Goal: Task Accomplishment & Management: Manage account settings

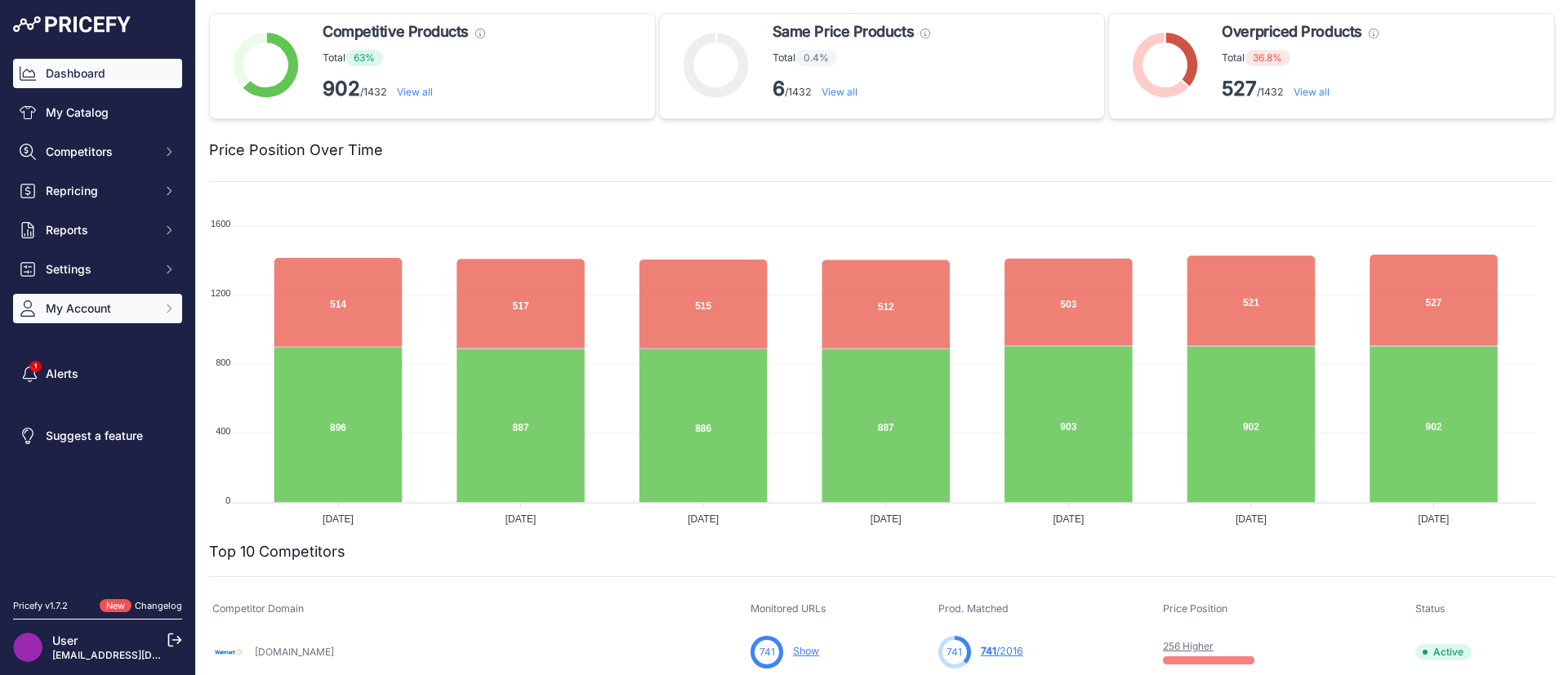
click at [101, 317] on button "My Account" at bounding box center [97, 308] width 169 height 30
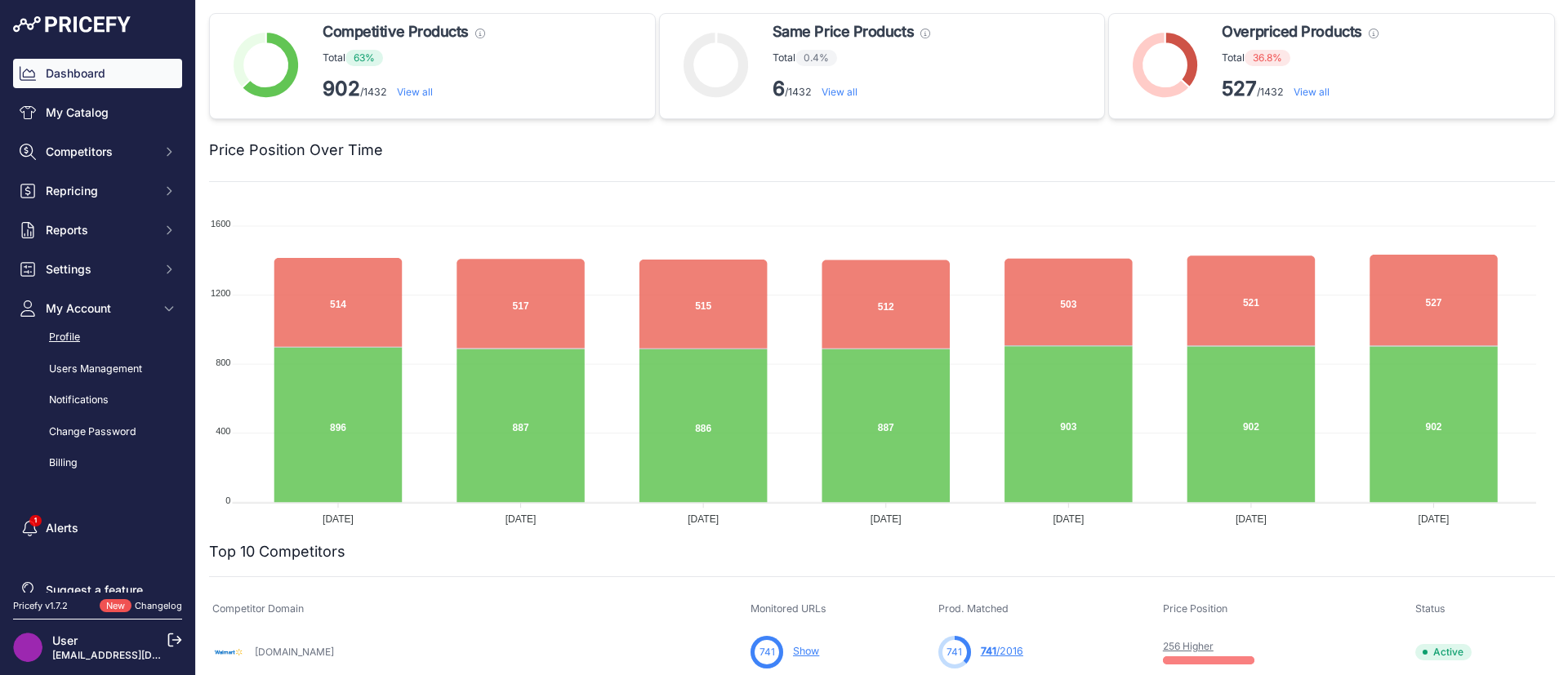
click at [94, 346] on link "Profile" at bounding box center [97, 338] width 169 height 29
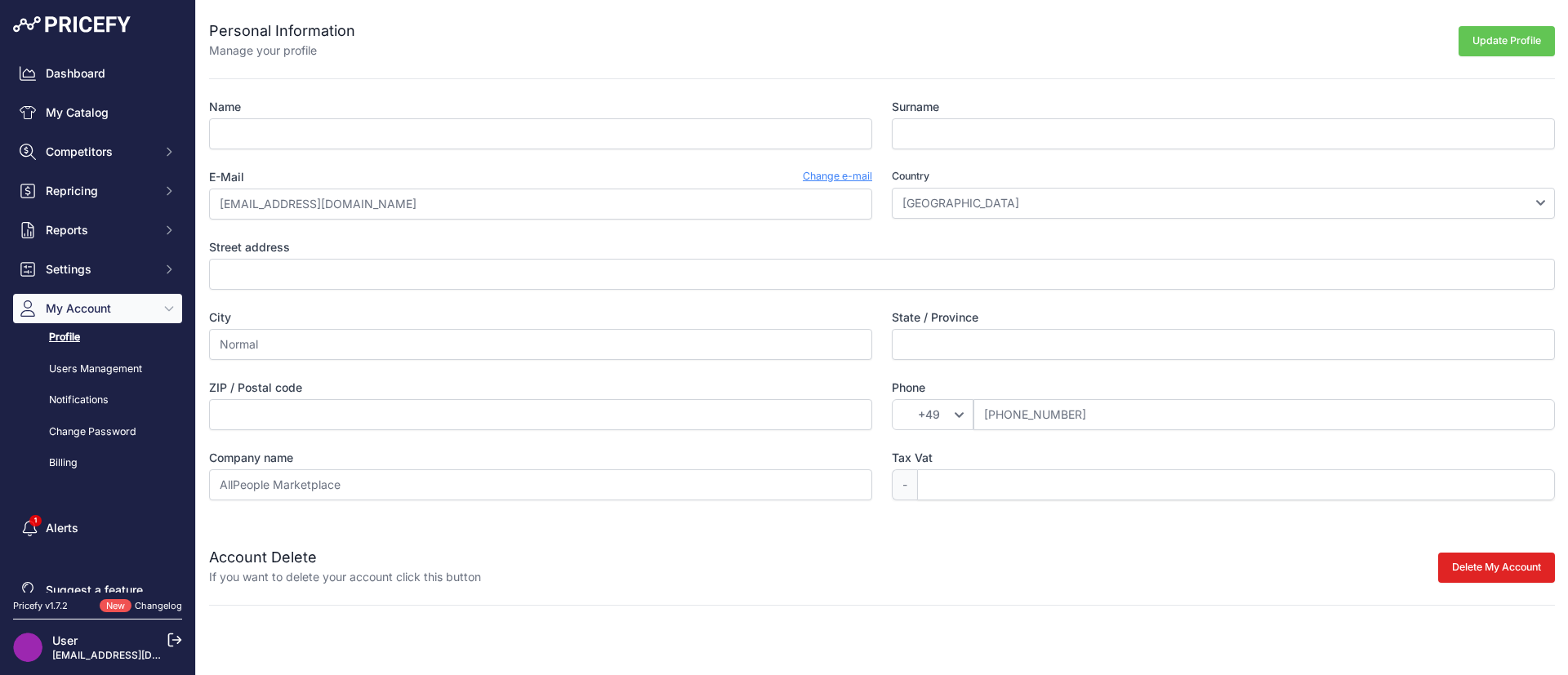
click at [827, 175] on link "Change e-mail" at bounding box center [838, 177] width 70 height 16
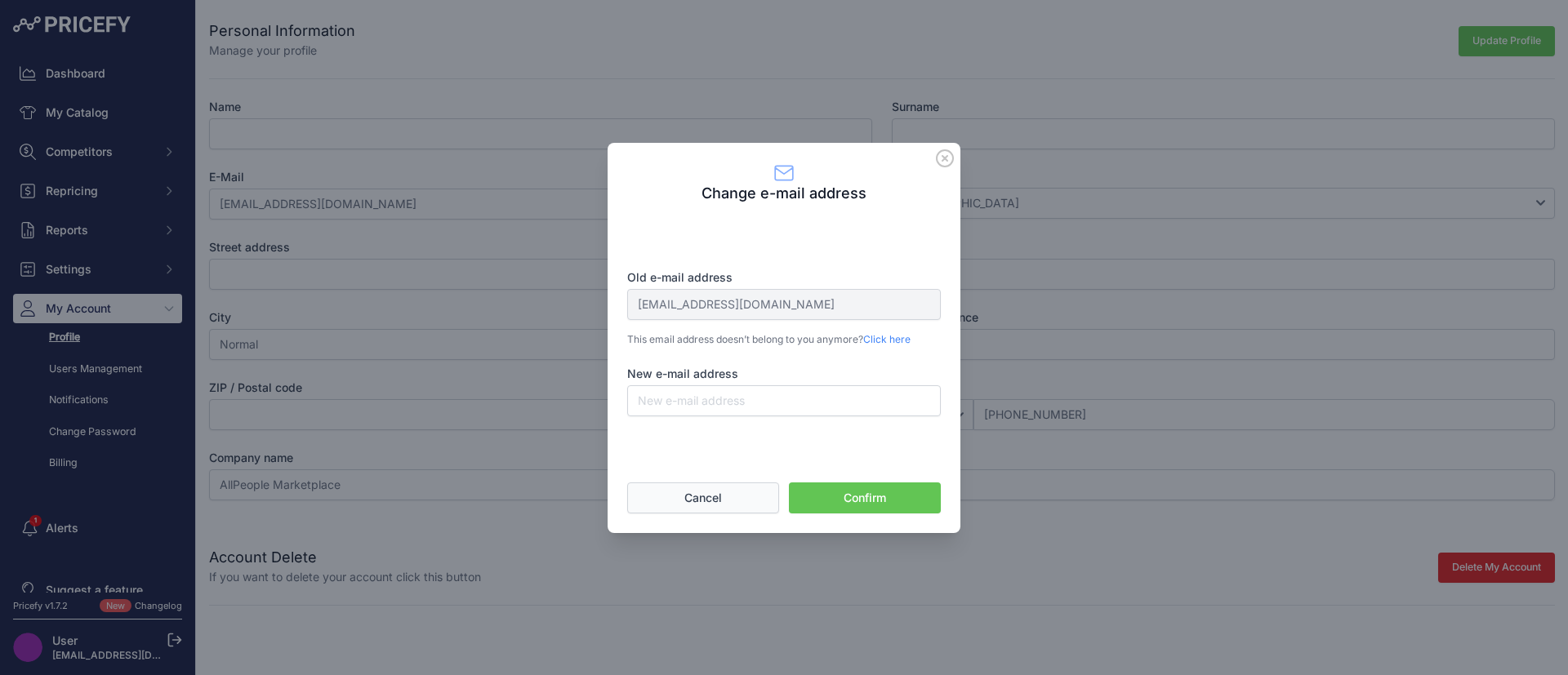
click at [742, 500] on button "Cancel" at bounding box center [703, 498] width 152 height 31
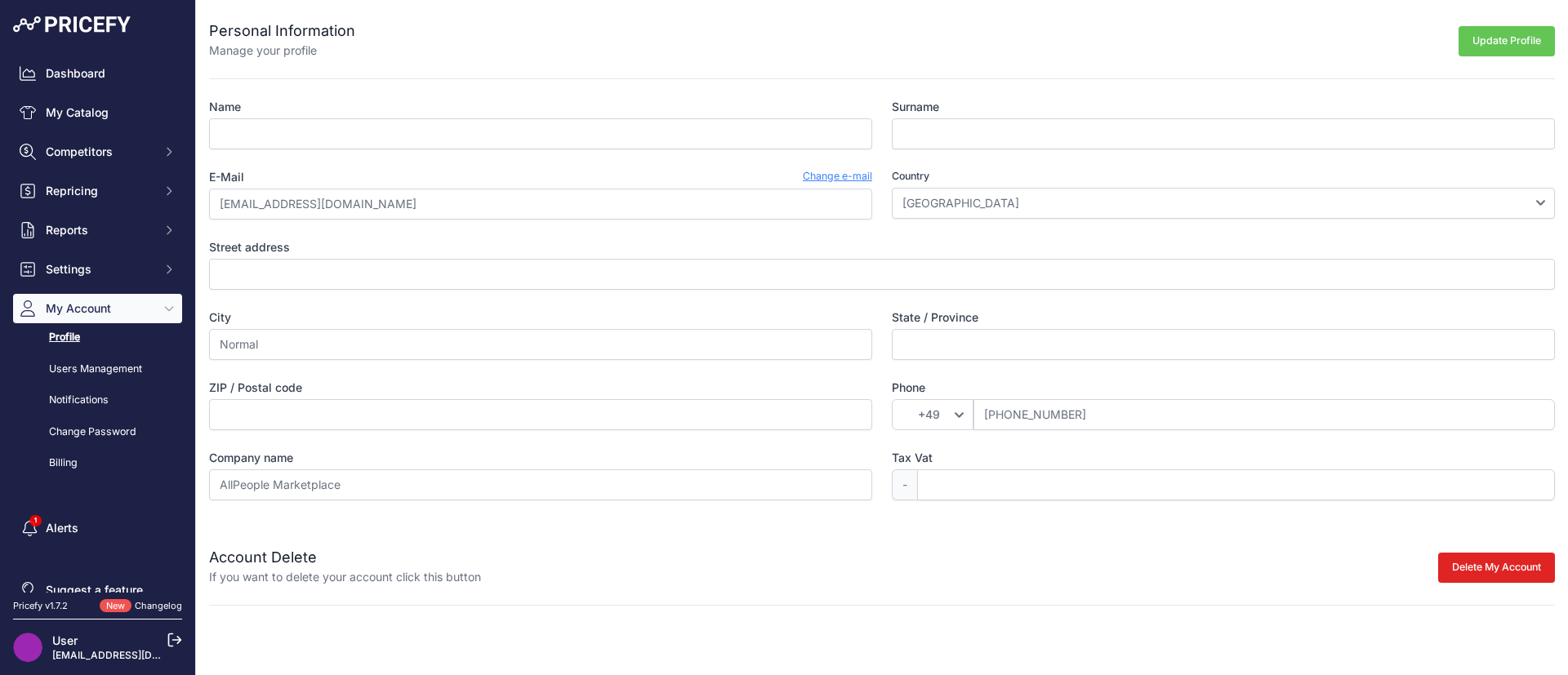
click at [65, 640] on link "User" at bounding box center [65, 640] width 25 height 14
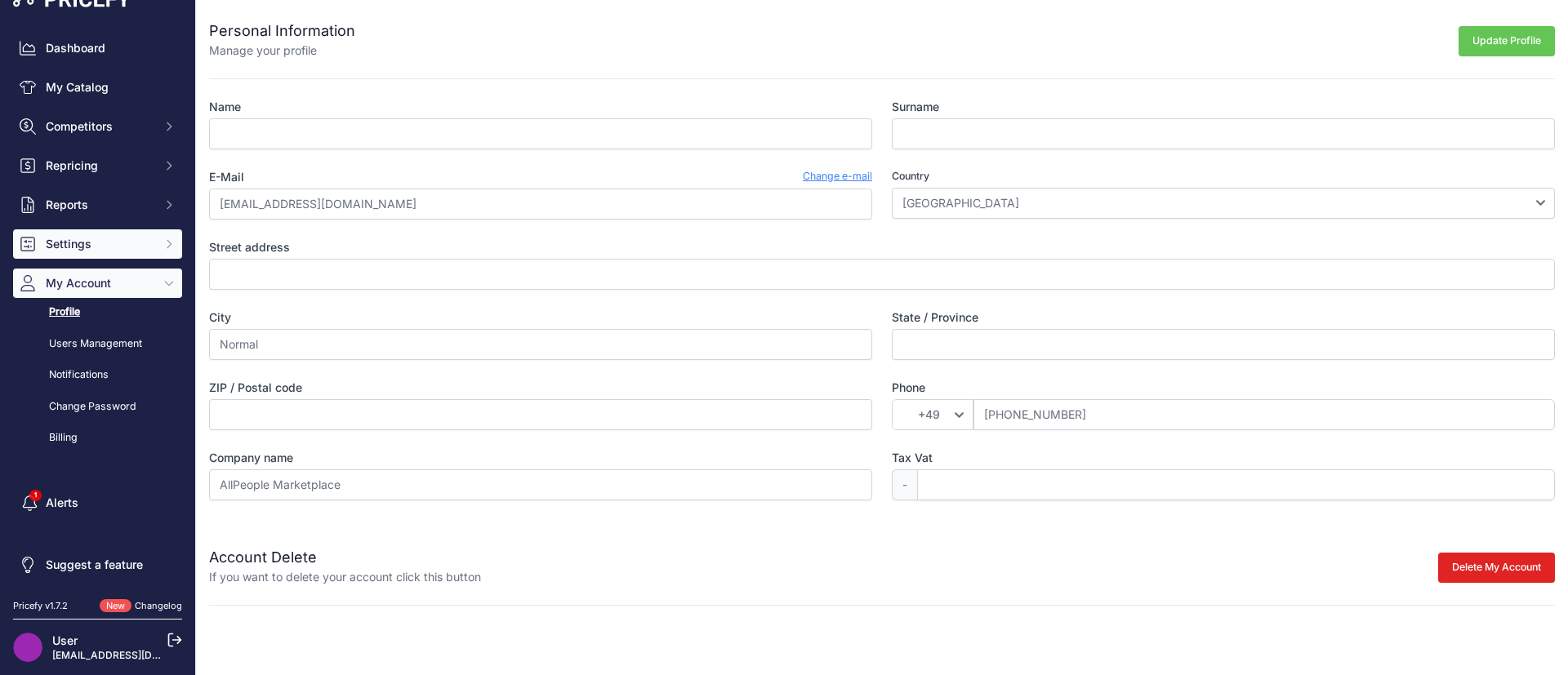
click at [80, 247] on span "Settings" at bounding box center [99, 244] width 107 height 16
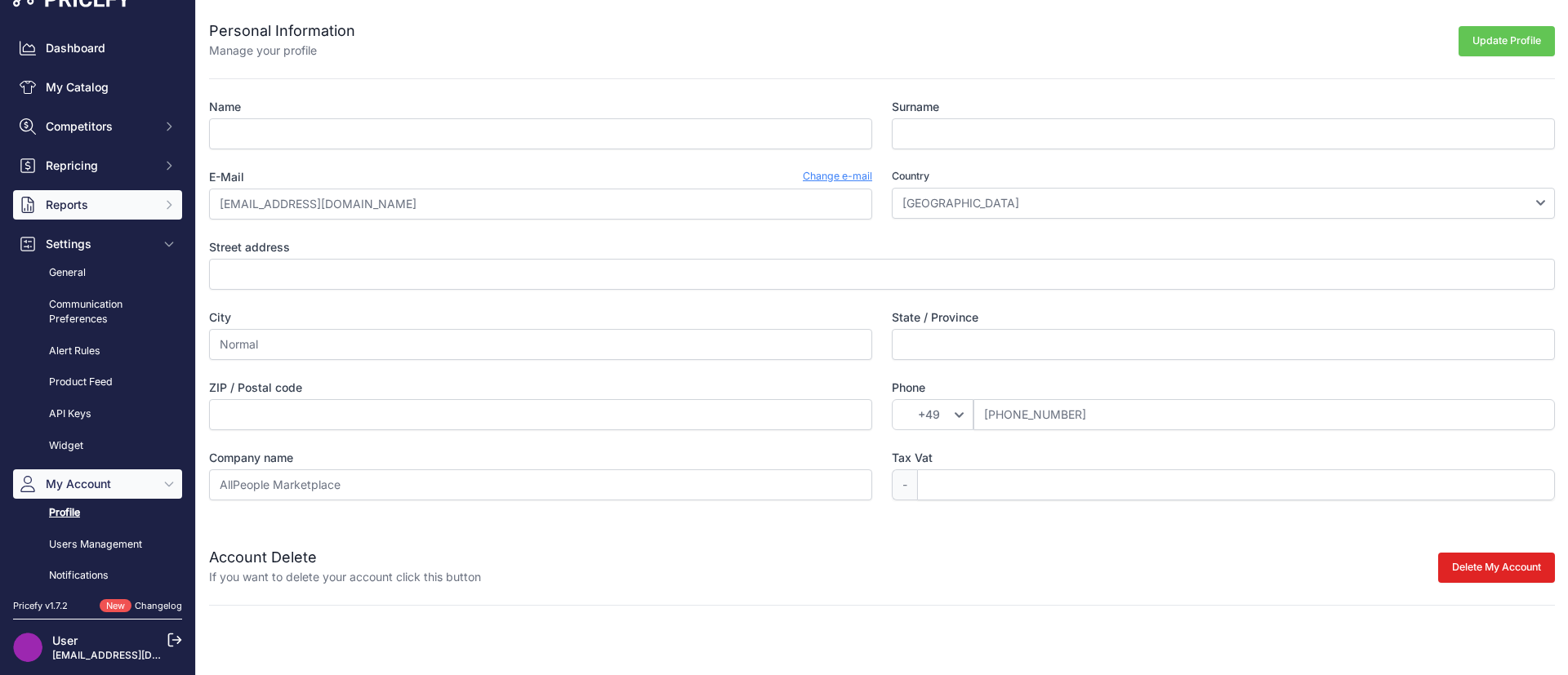
click at [103, 201] on span "Reports" at bounding box center [99, 205] width 107 height 16
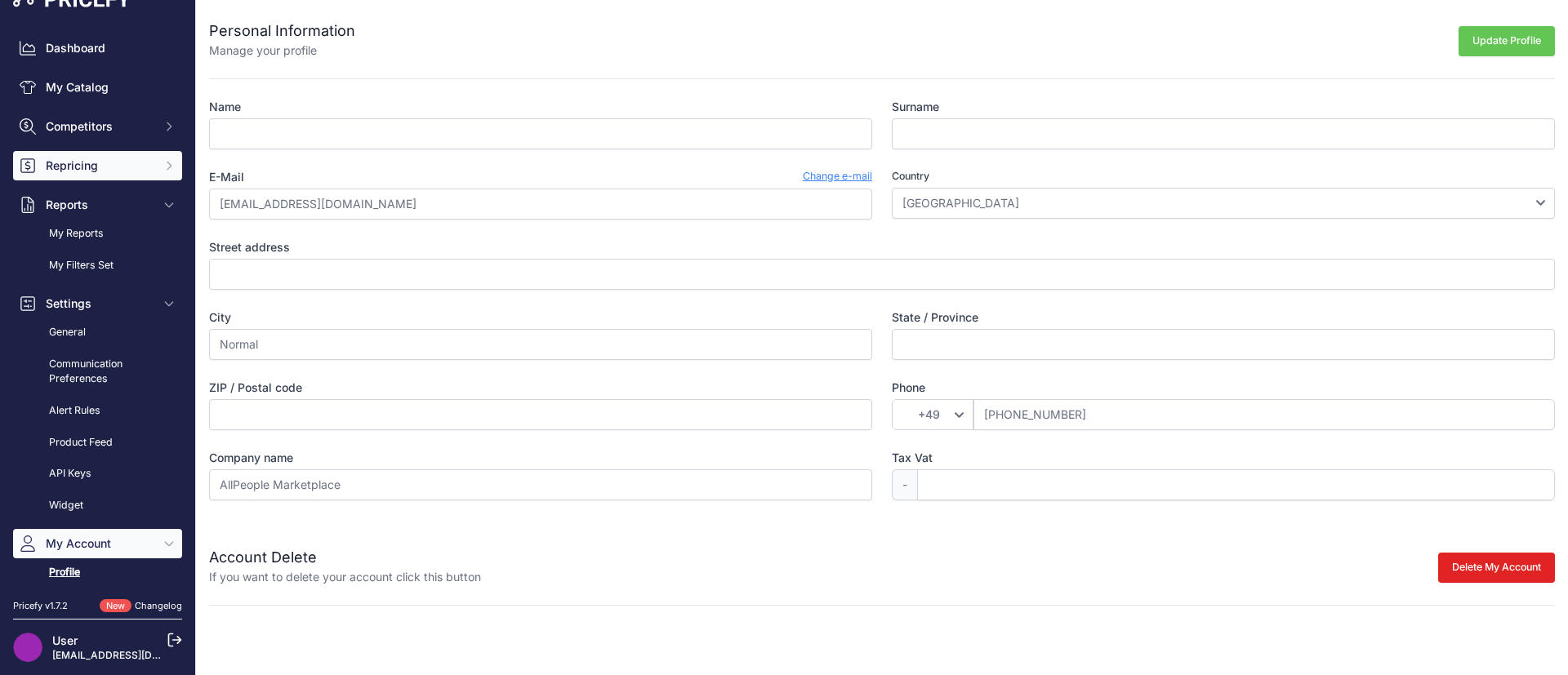
click at [90, 160] on span "Repricing" at bounding box center [99, 166] width 107 height 16
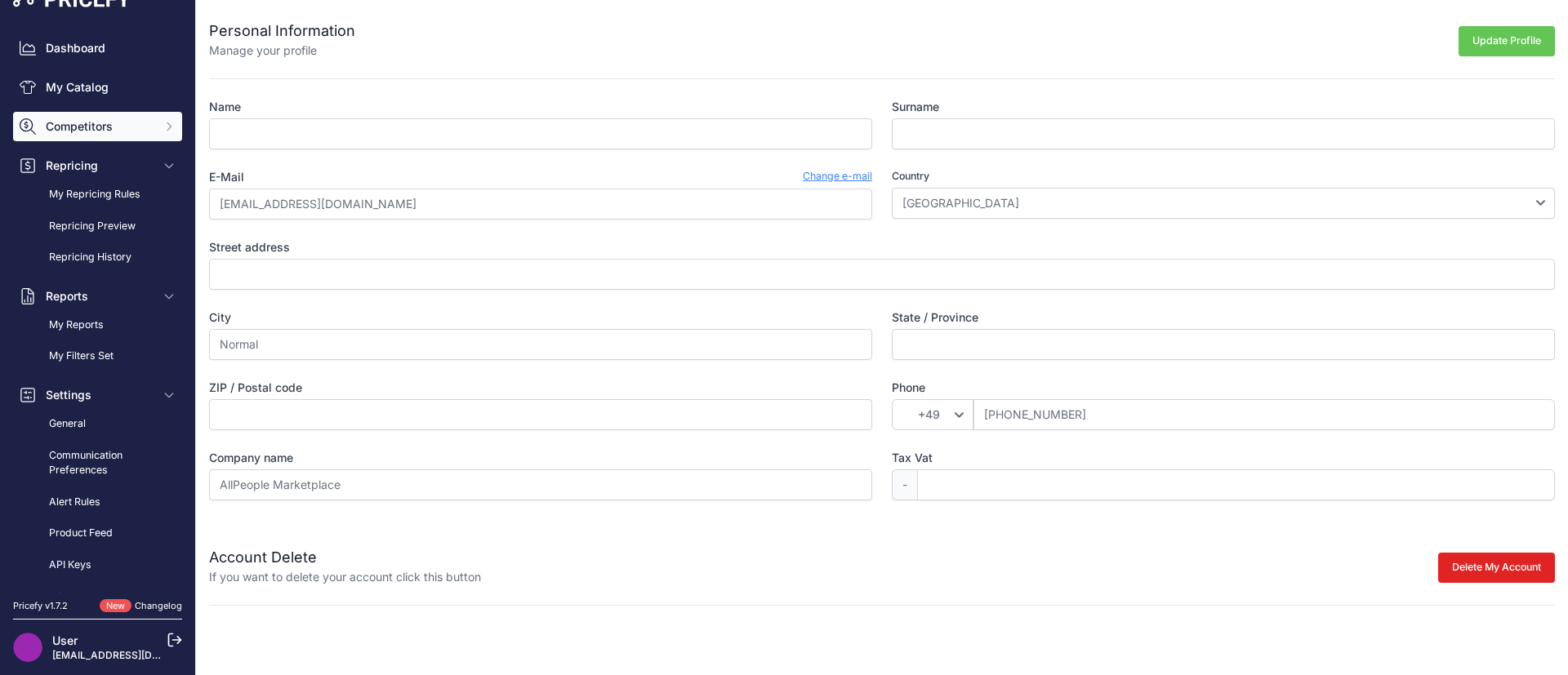
click at [91, 119] on span "Competitors" at bounding box center [99, 126] width 107 height 16
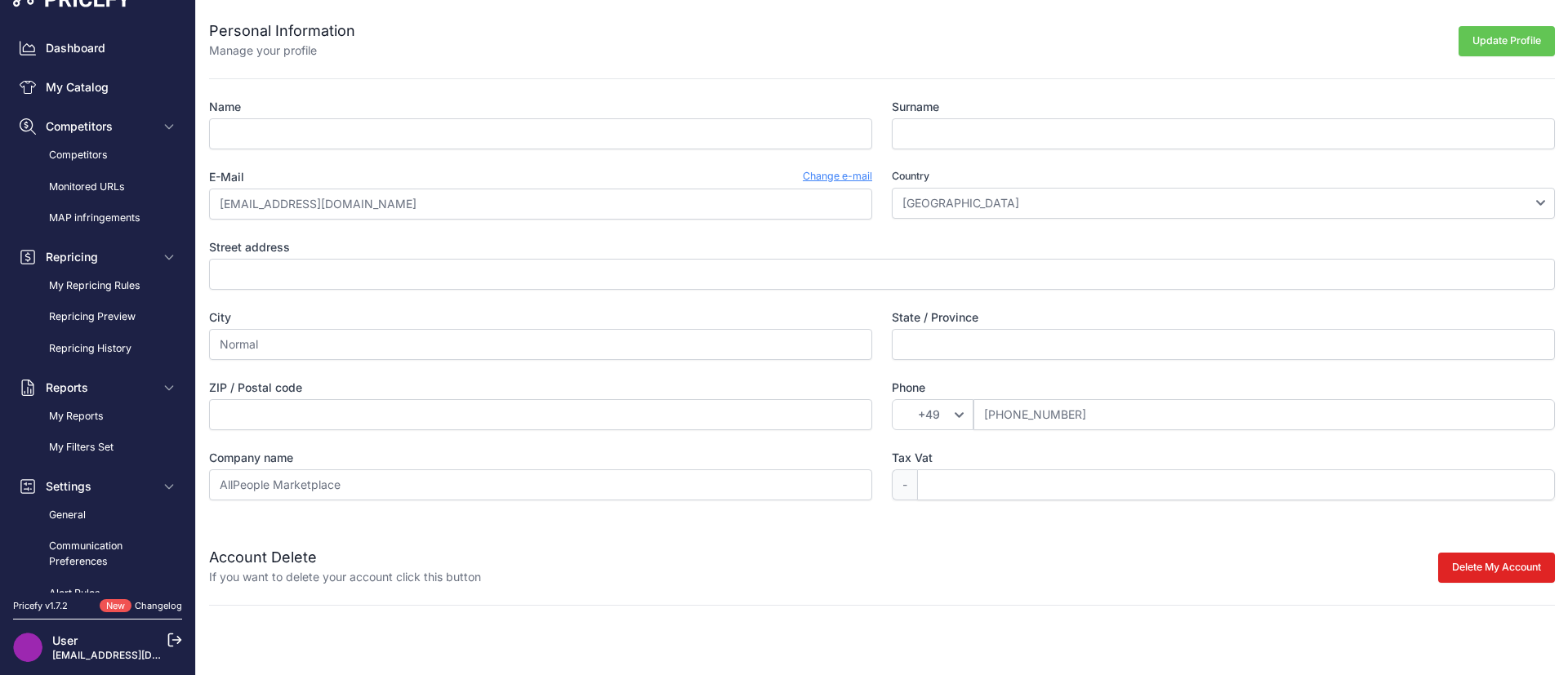
click at [81, 67] on div "Dashboard My Catalog Competitors Competitors Monitored URLs MAP infringements R…" at bounding box center [97, 464] width 169 height 863
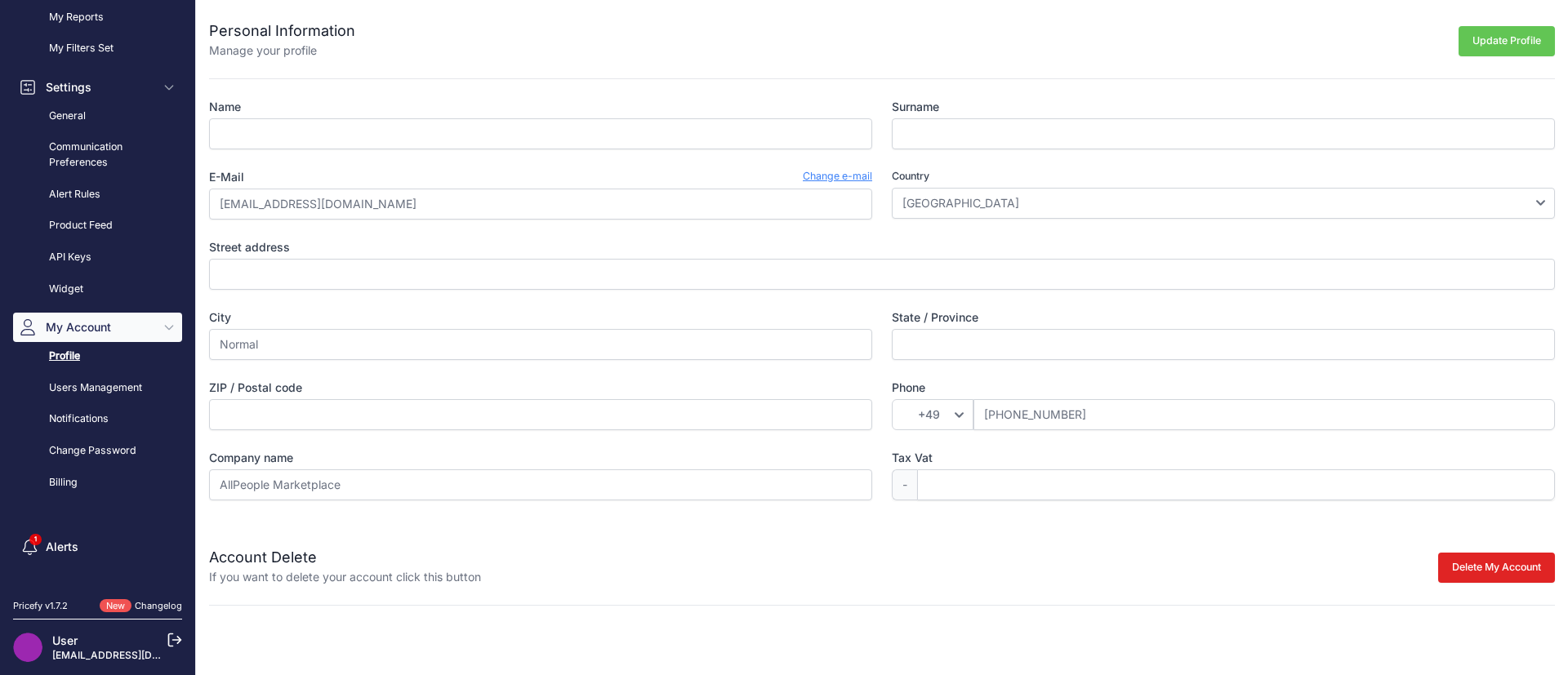
scroll to position [469, 0]
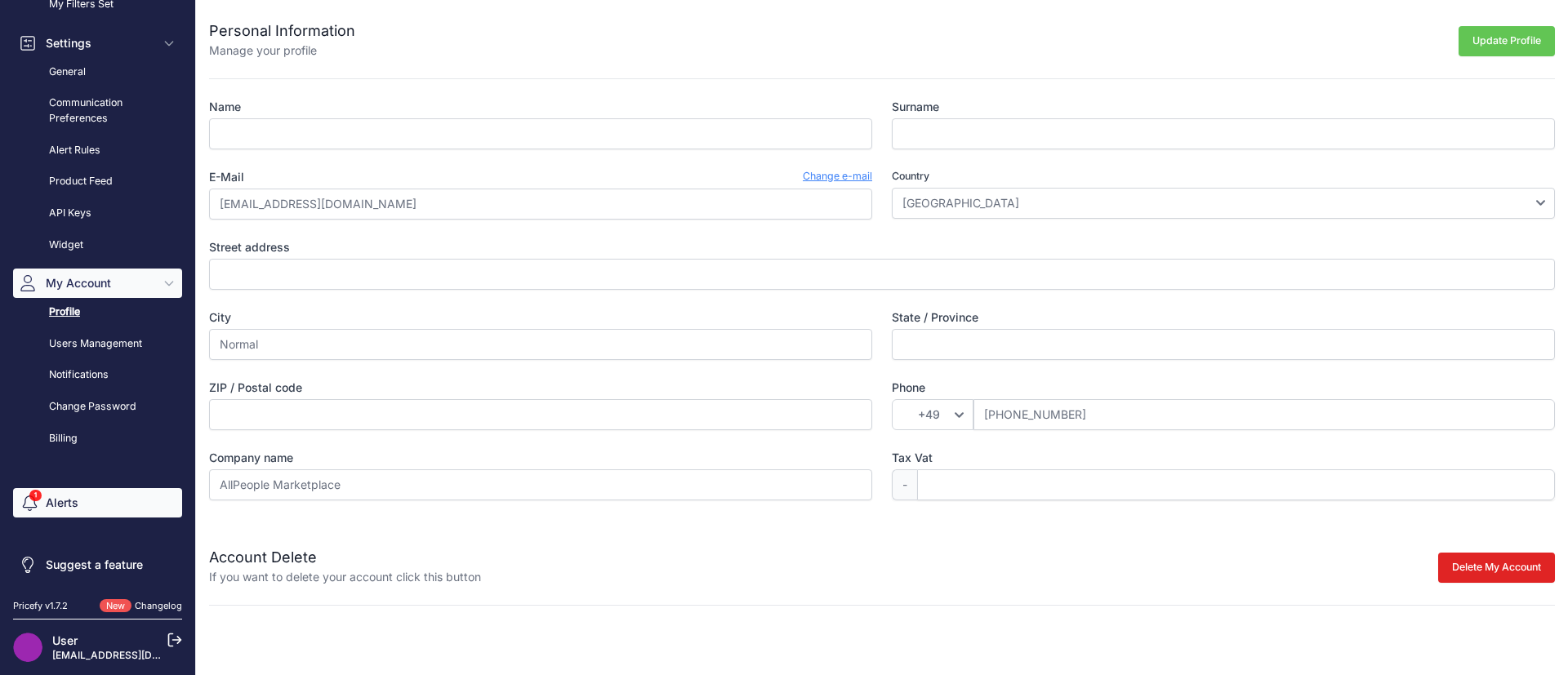
click at [32, 487] on span "Sidebar" at bounding box center [27, 503] width 16 height 32
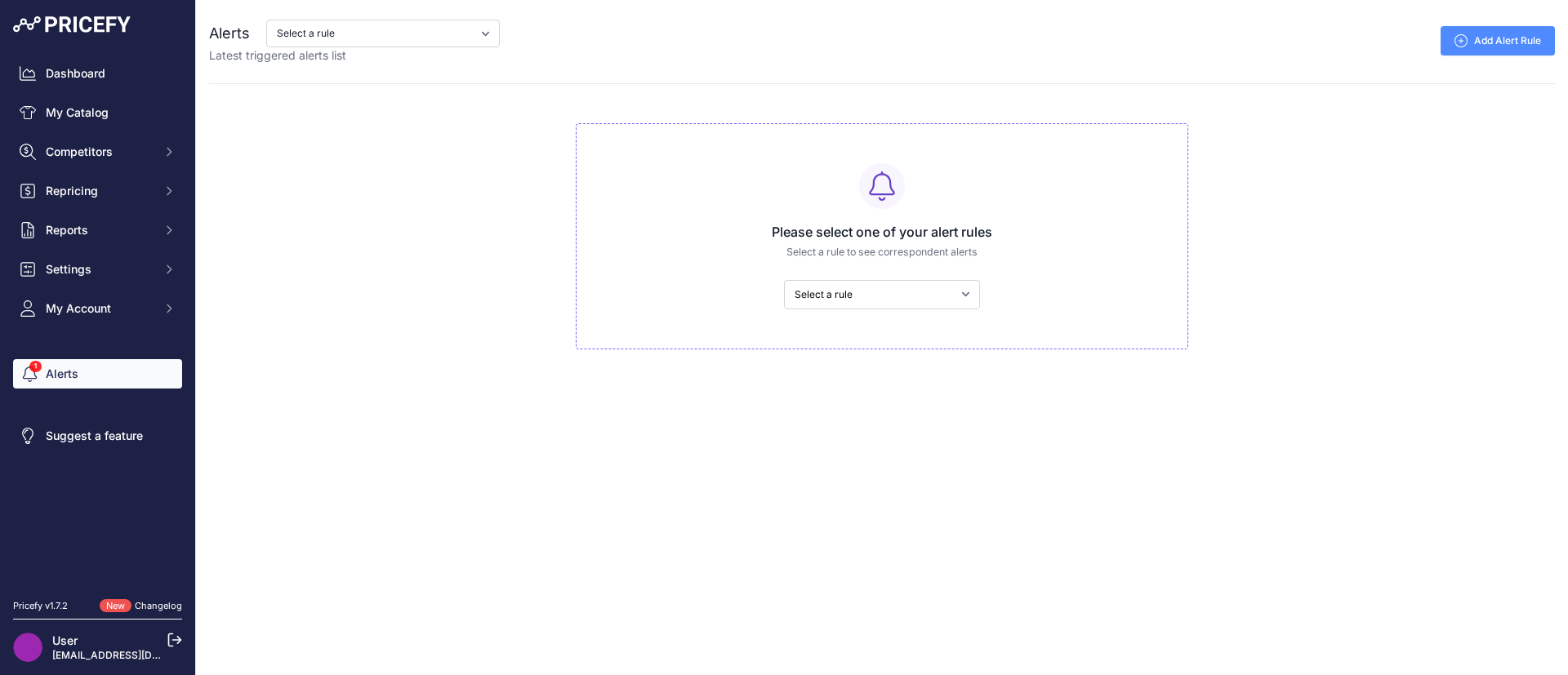
click at [32, 640] on img at bounding box center [27, 647] width 30 height 30
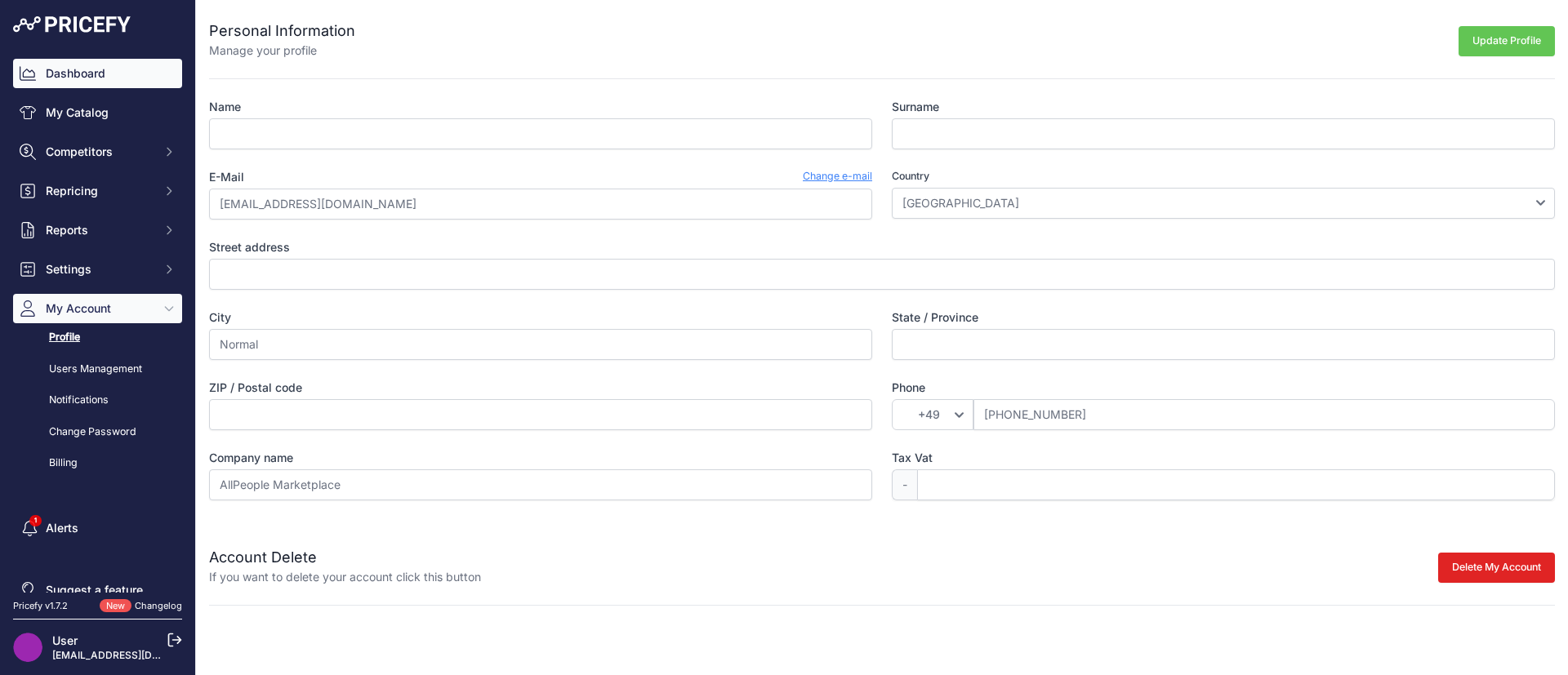
click at [139, 80] on link "Dashboard" at bounding box center [97, 73] width 169 height 30
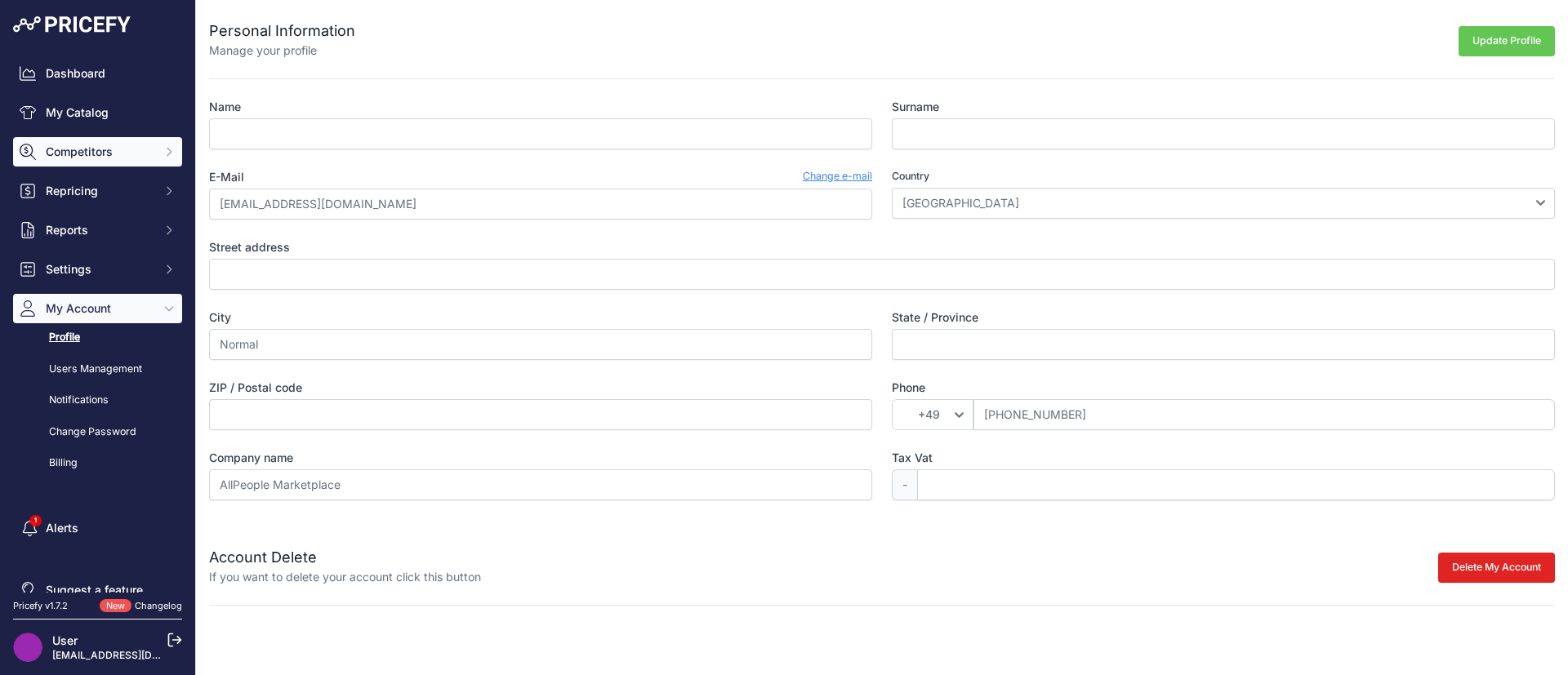
click at [116, 143] on span "Competitors" at bounding box center [99, 151] width 107 height 16
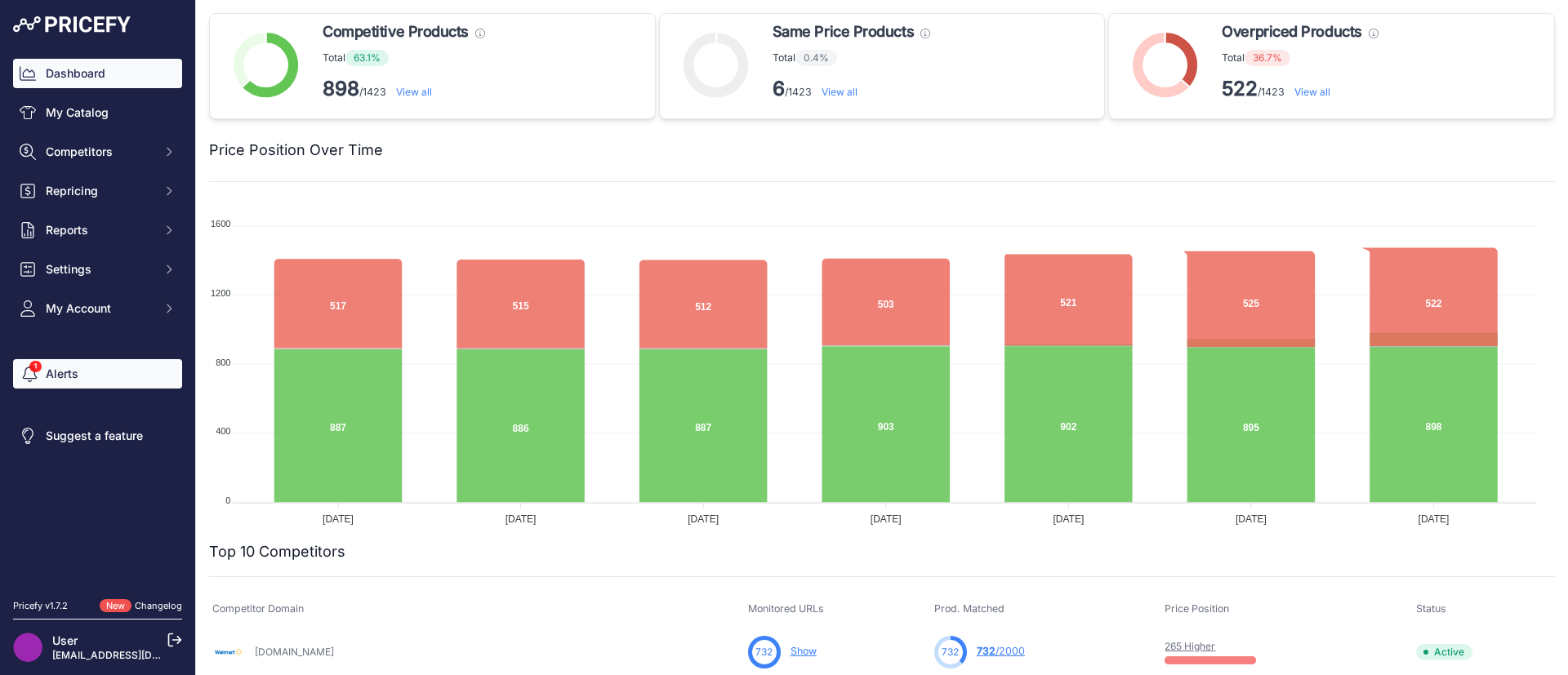
click at [79, 380] on link "Alerts" at bounding box center [97, 374] width 169 height 30
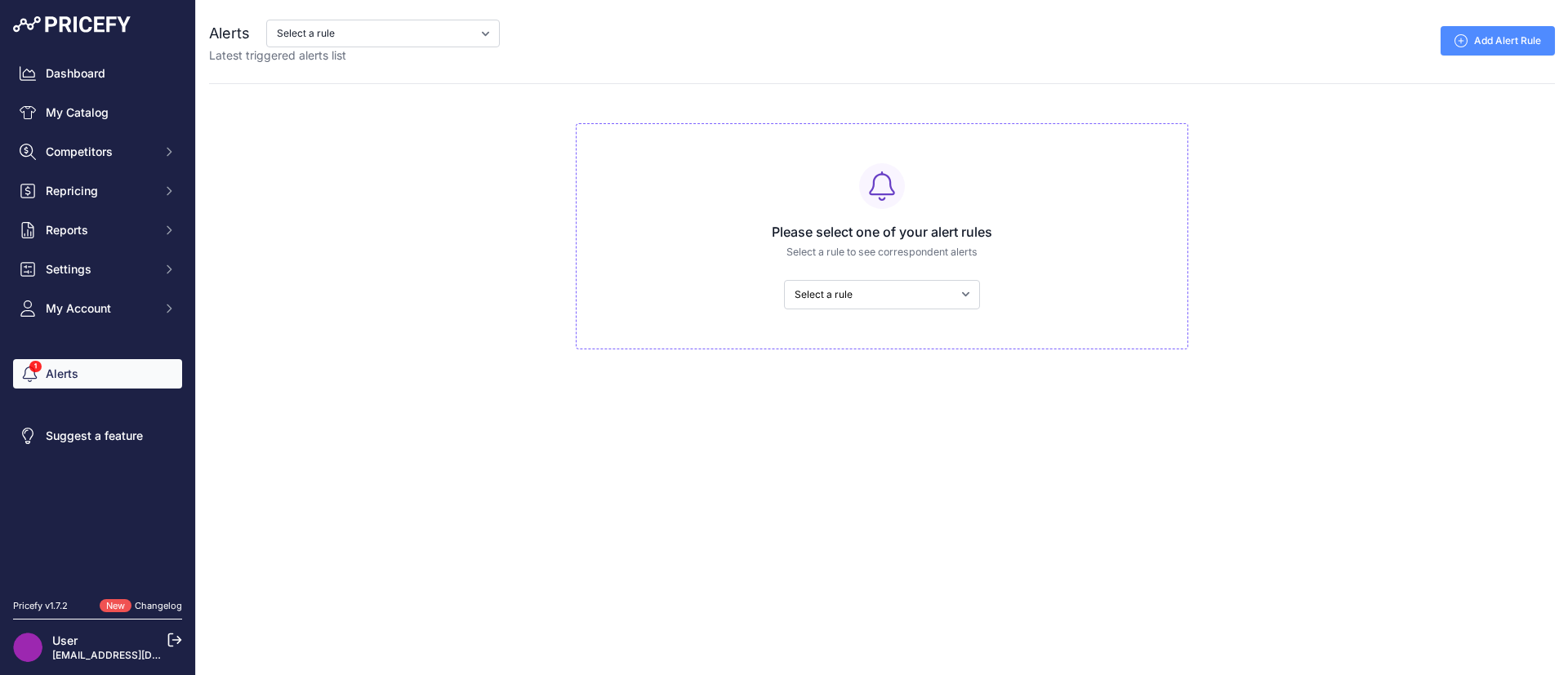
click at [131, 599] on div "New" at bounding box center [115, 606] width 32 height 14
click at [117, 599] on span "New" at bounding box center [115, 606] width 32 height 14
click at [37, 605] on div "Pricefy v1.7.2" at bounding box center [40, 606] width 54 height 14
click at [90, 357] on nav "Dashboard My Catalog Competitors Competitors Monitored URLs MAP infringements R…" at bounding box center [97, 319] width 169 height 521
click at [83, 372] on link "Alerts" at bounding box center [97, 374] width 169 height 30
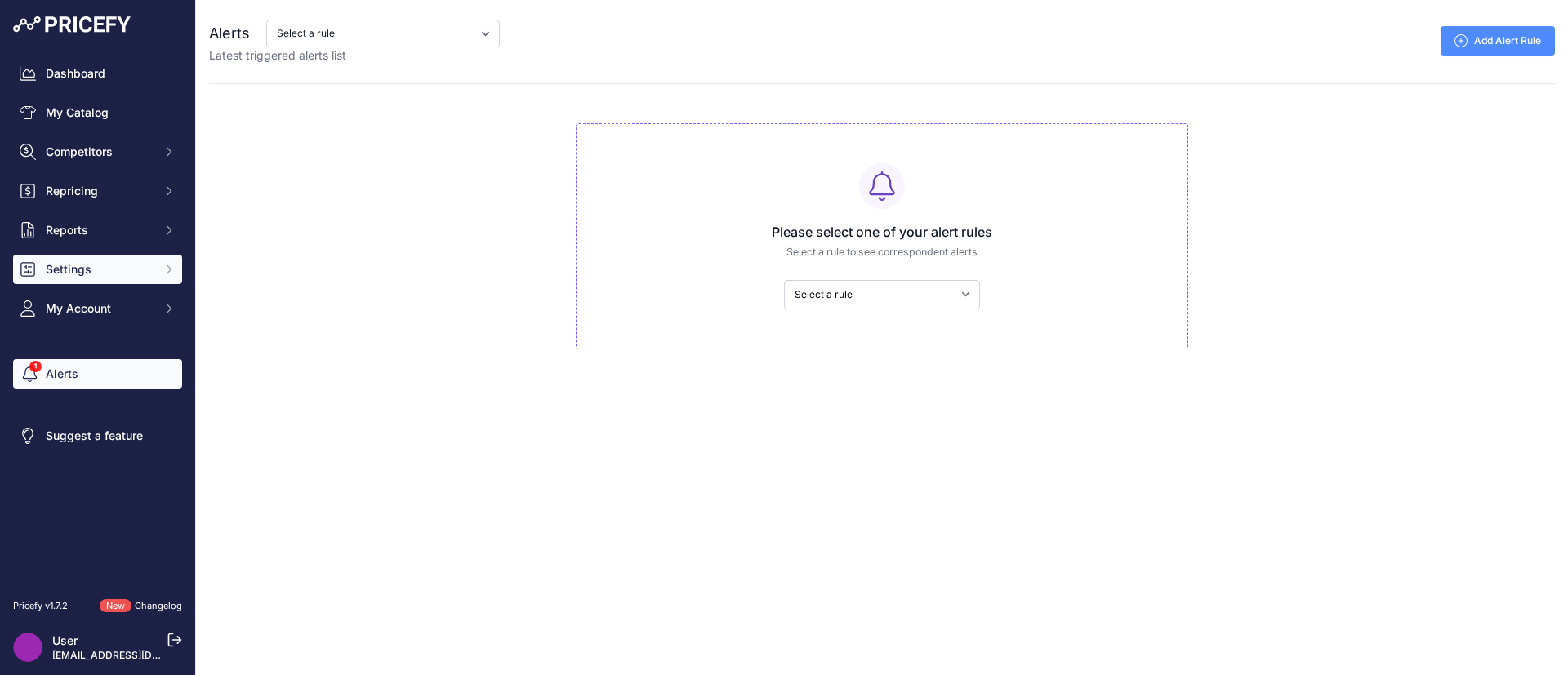
click at [105, 264] on span "Settings" at bounding box center [99, 269] width 107 height 16
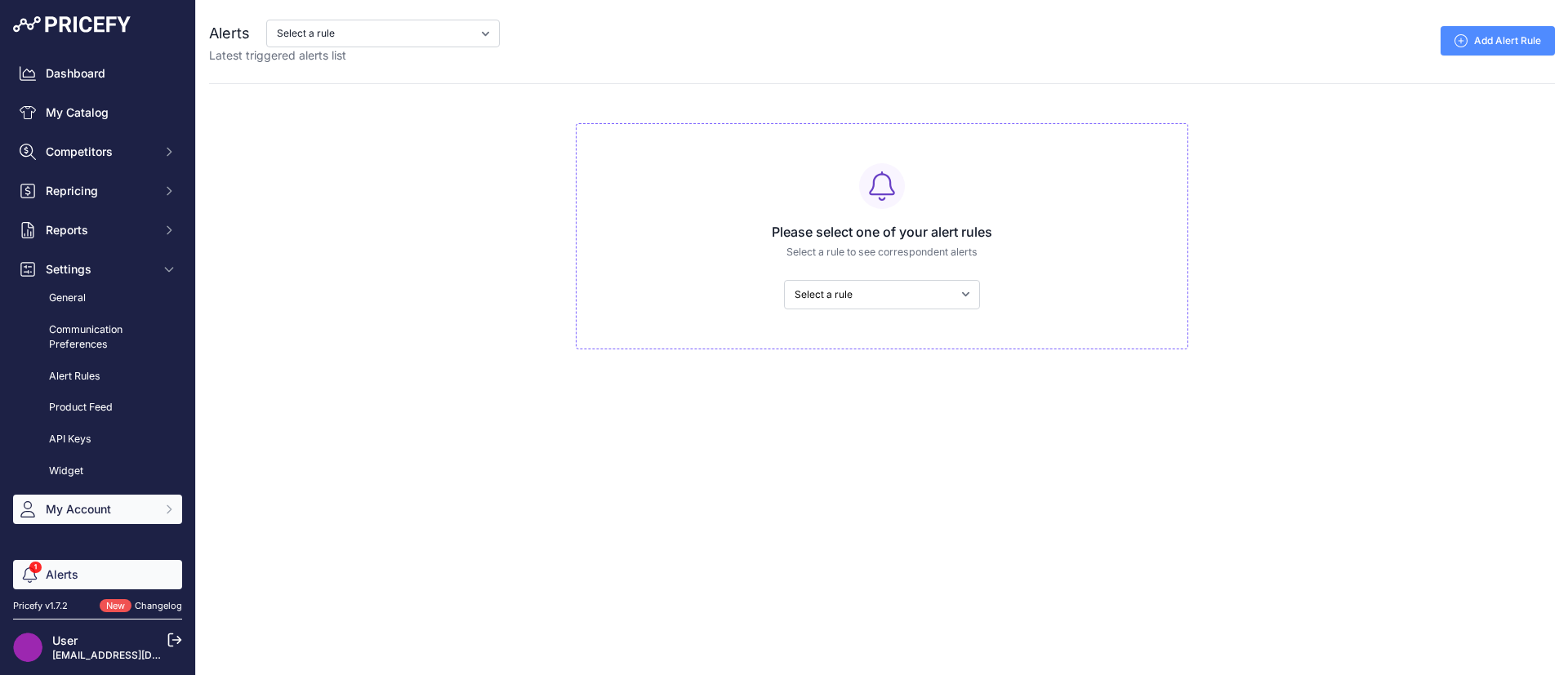
click at [132, 509] on span "My Account" at bounding box center [99, 509] width 107 height 16
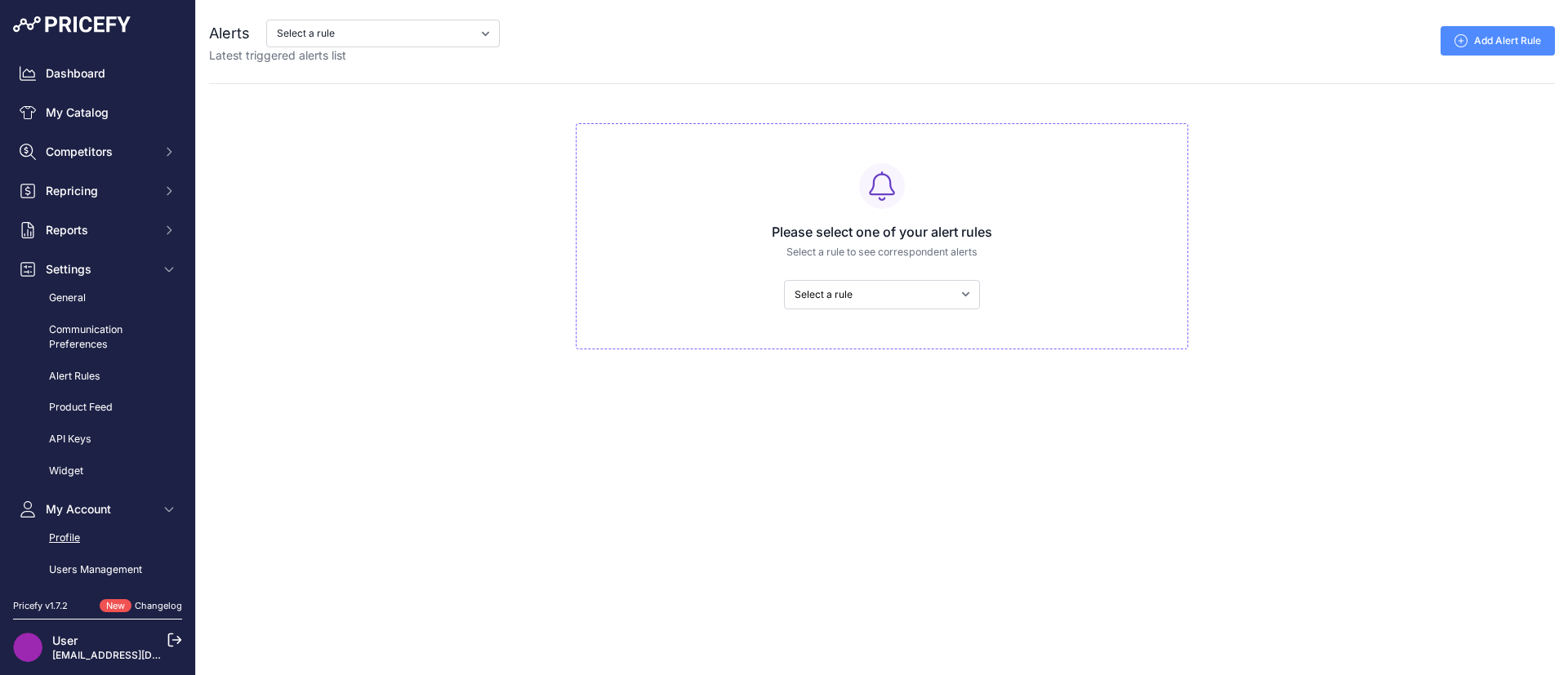
scroll to position [86, 0]
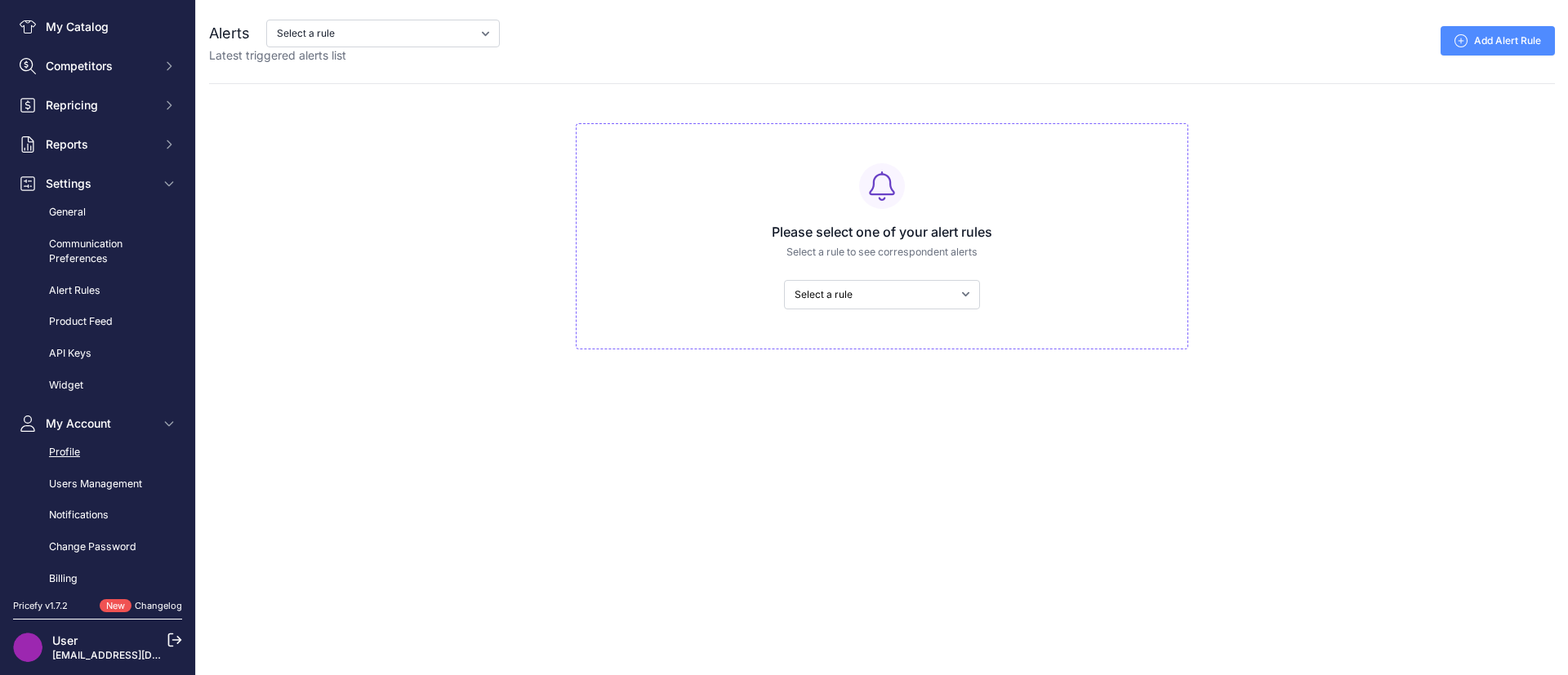
click at [76, 450] on link "Profile" at bounding box center [97, 453] width 169 height 29
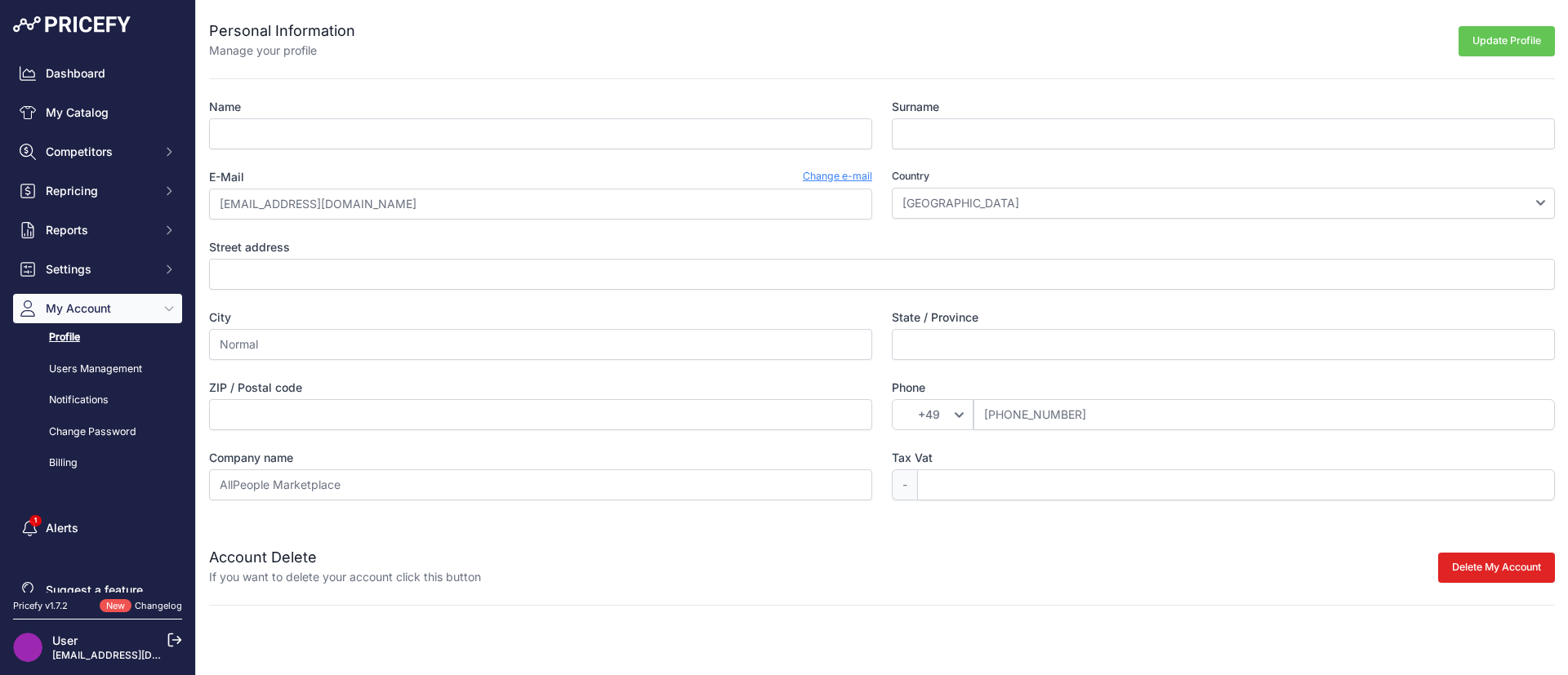
scroll to position [25, 0]
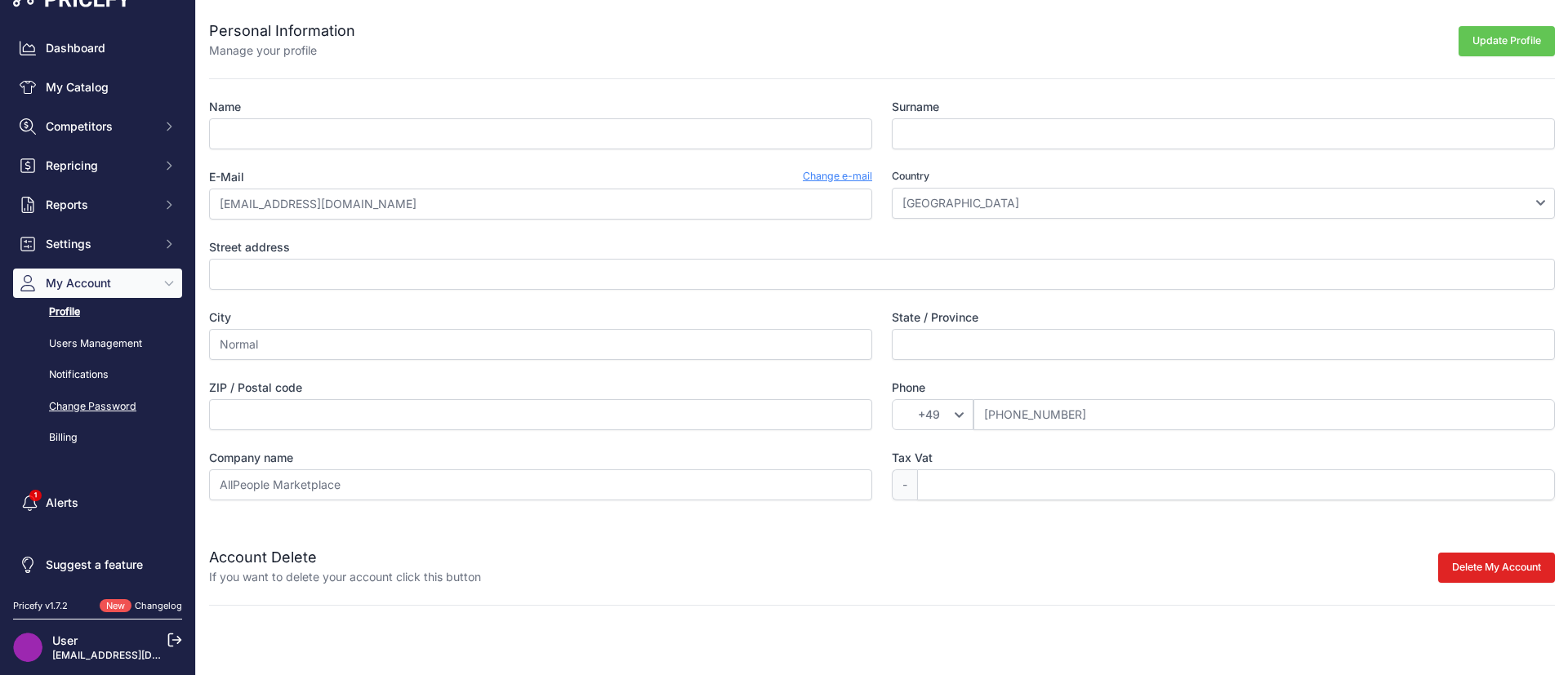
click at [90, 402] on link "Change Password" at bounding box center [97, 408] width 169 height 29
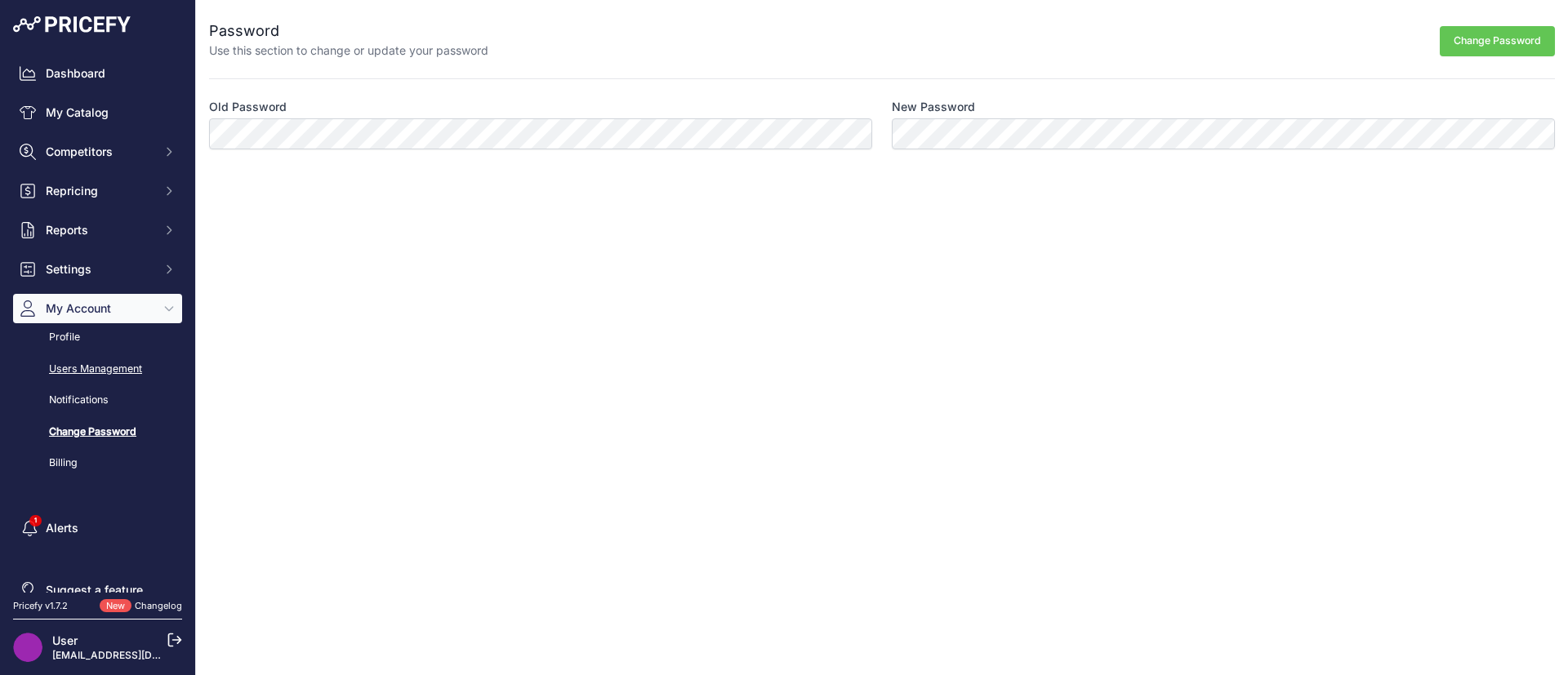
scroll to position [25, 0]
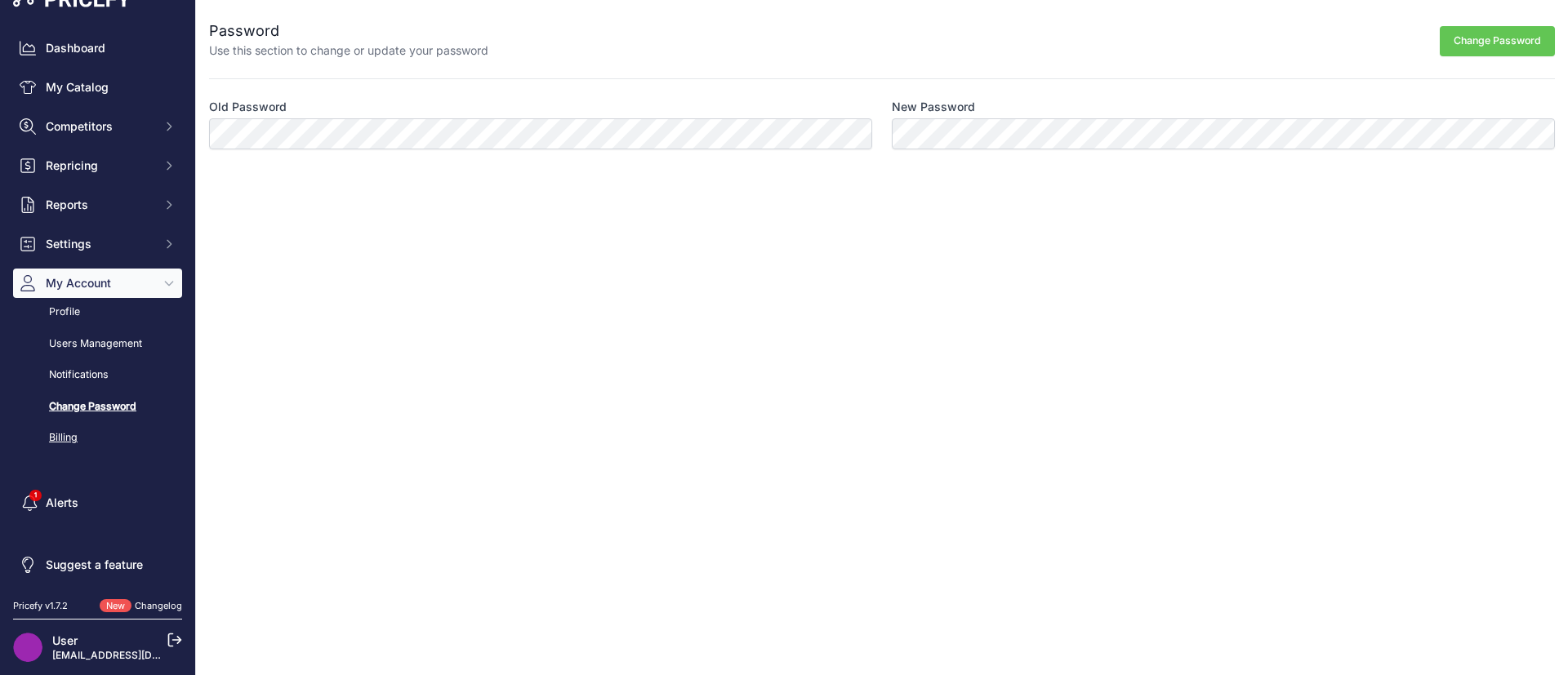
click at [72, 424] on link "Billing" at bounding box center [97, 438] width 169 height 29
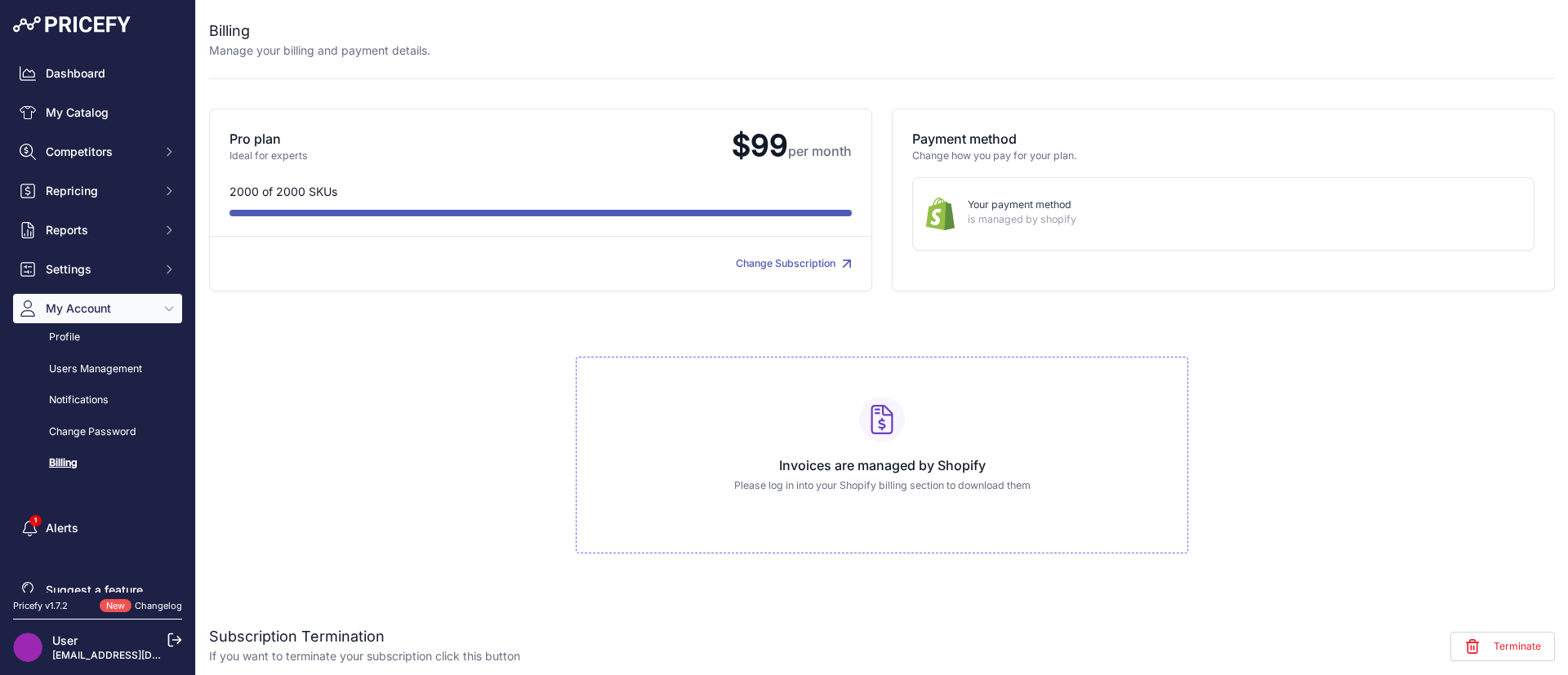
scroll to position [25, 0]
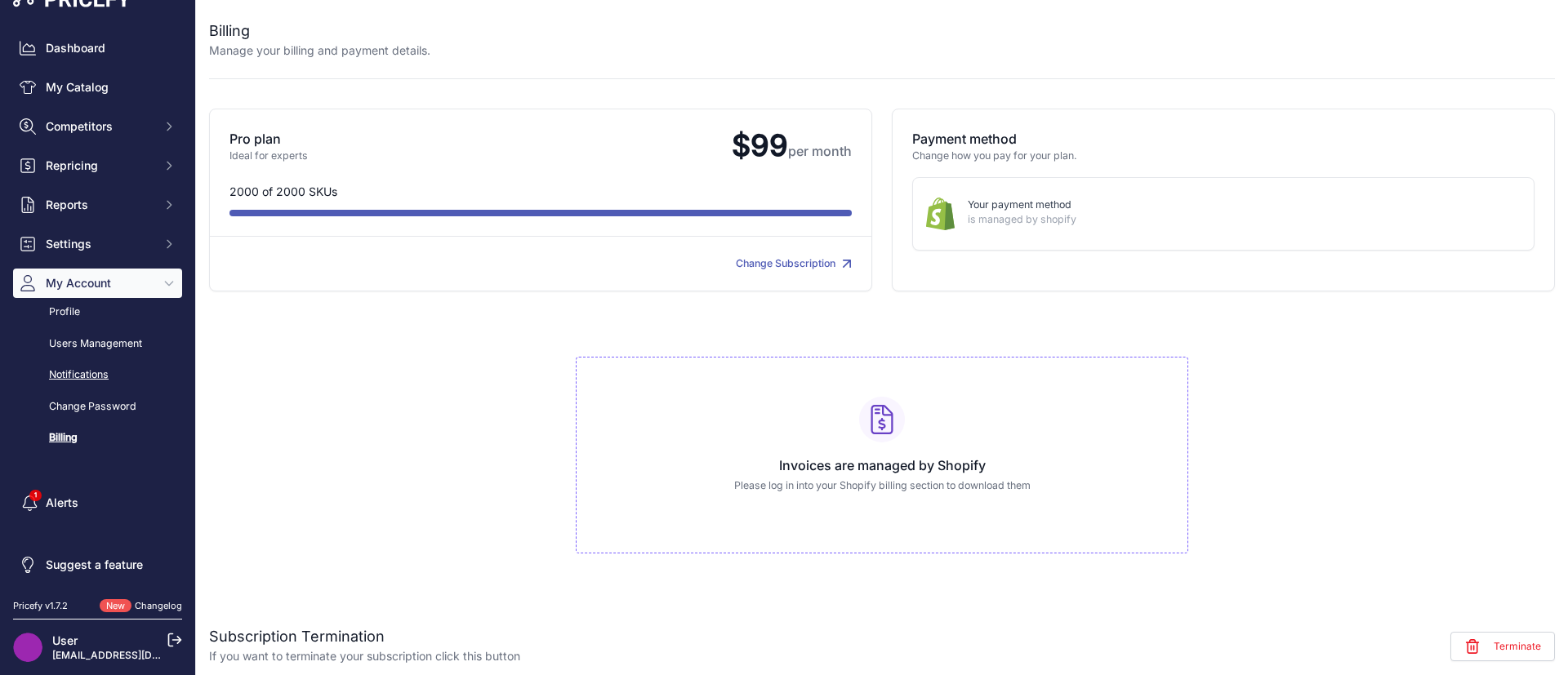
click at [80, 374] on link "Notifications" at bounding box center [97, 375] width 169 height 29
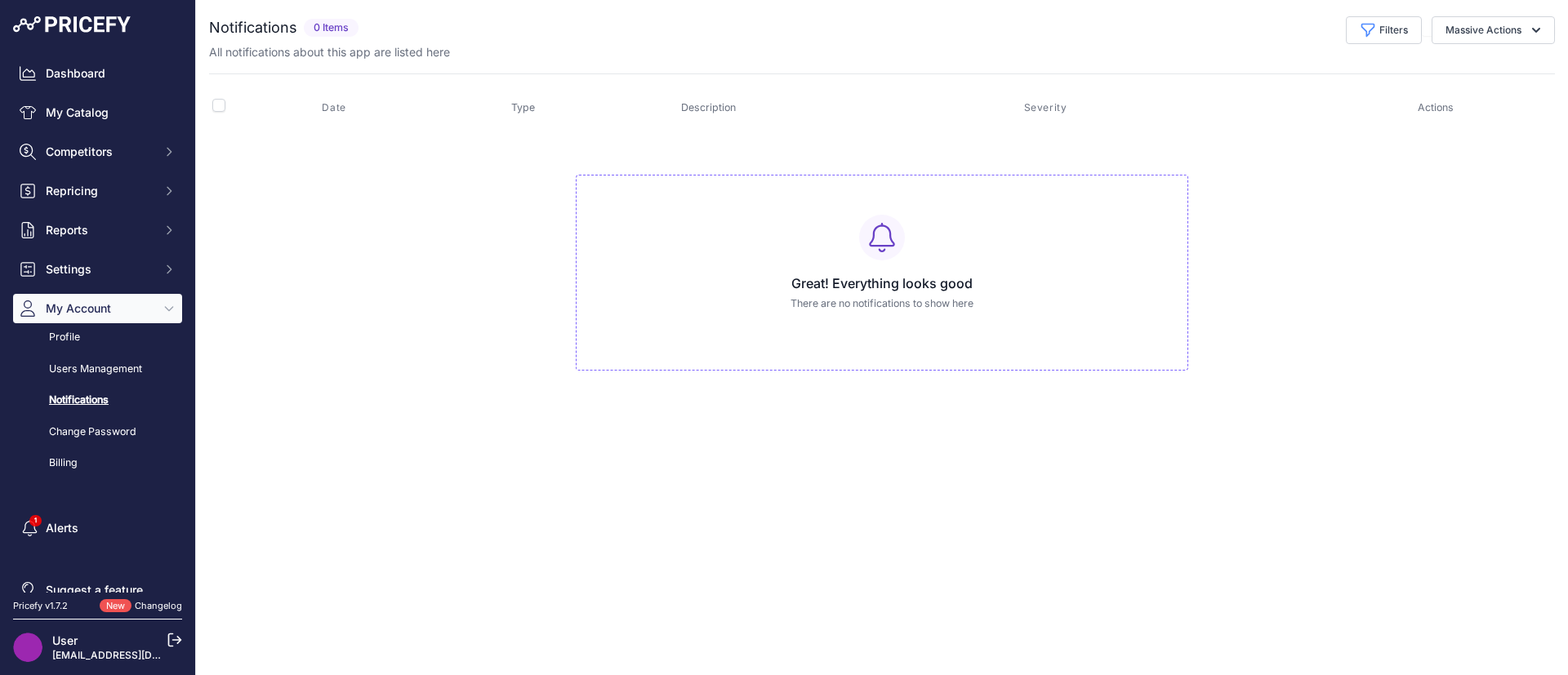
scroll to position [25, 0]
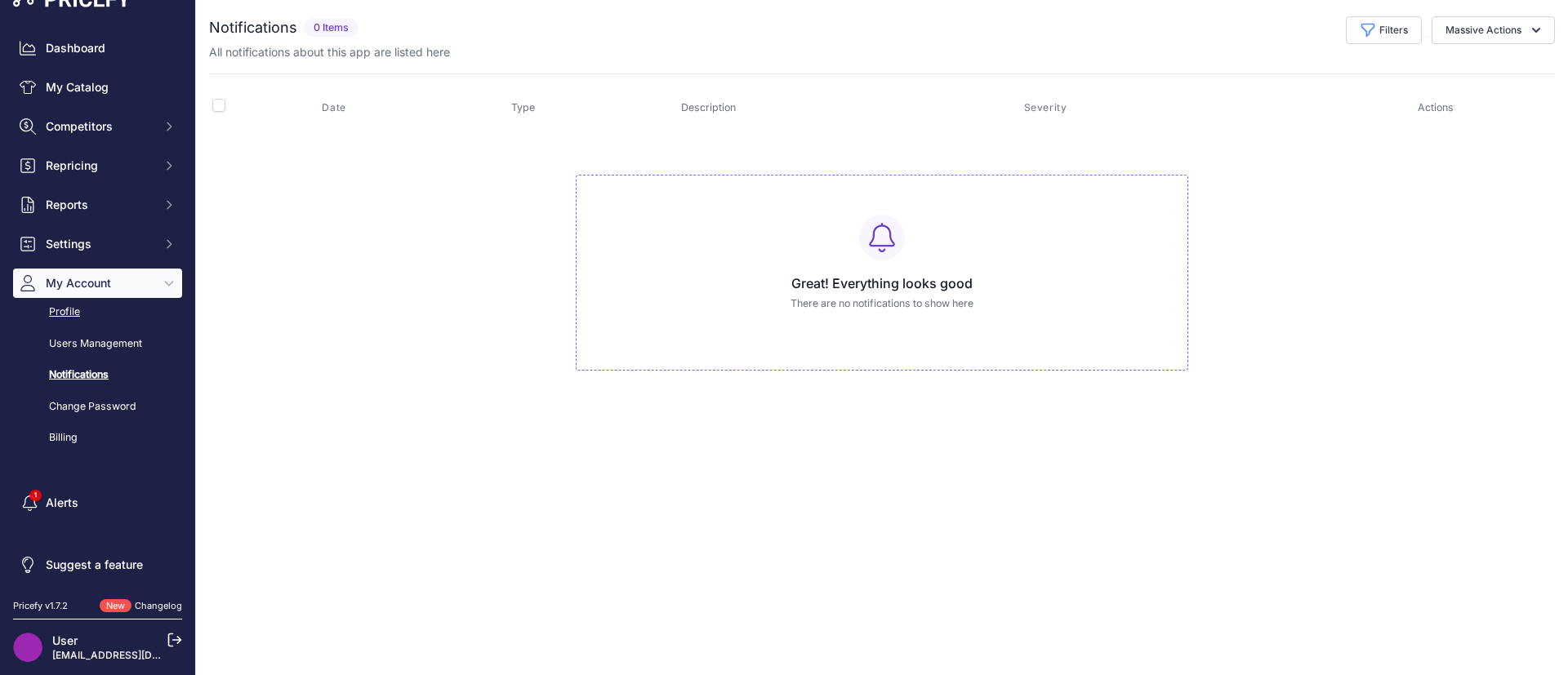
click at [64, 323] on link "Profile" at bounding box center [97, 312] width 169 height 29
